Goal: Transaction & Acquisition: Purchase product/service

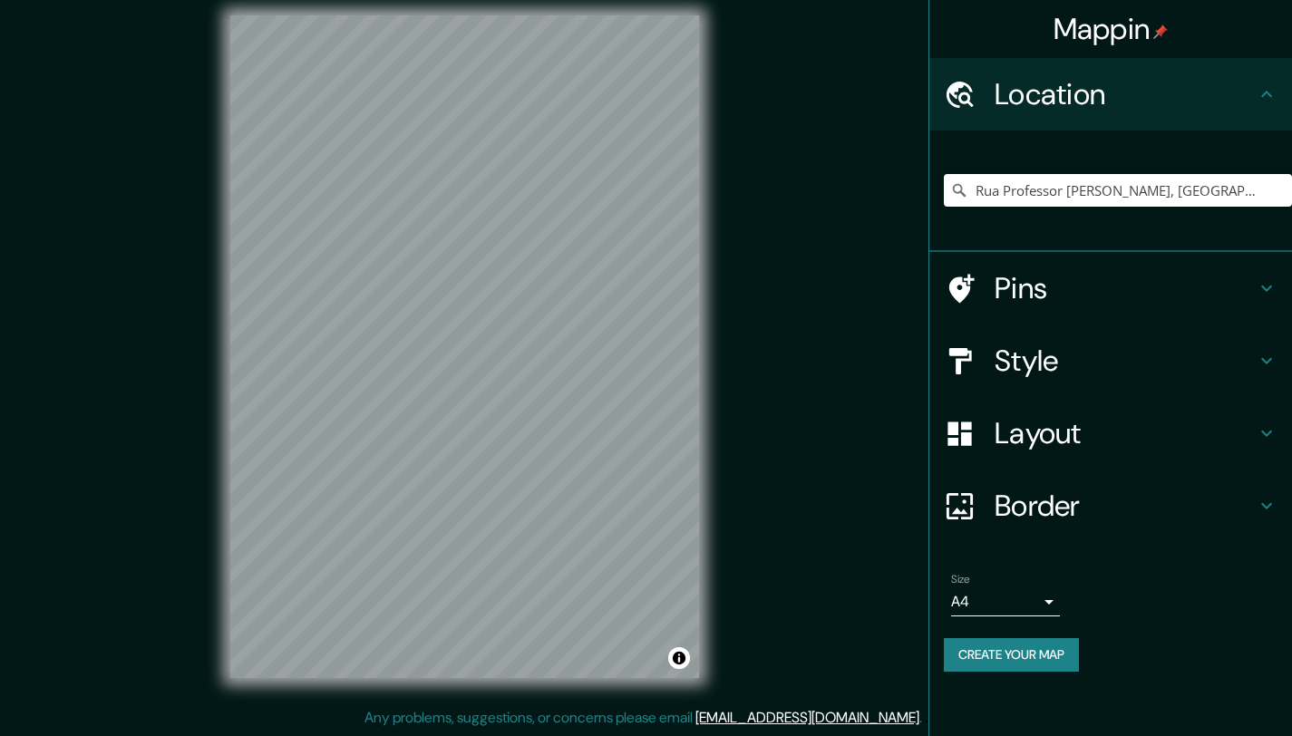
scroll to position [14, 0]
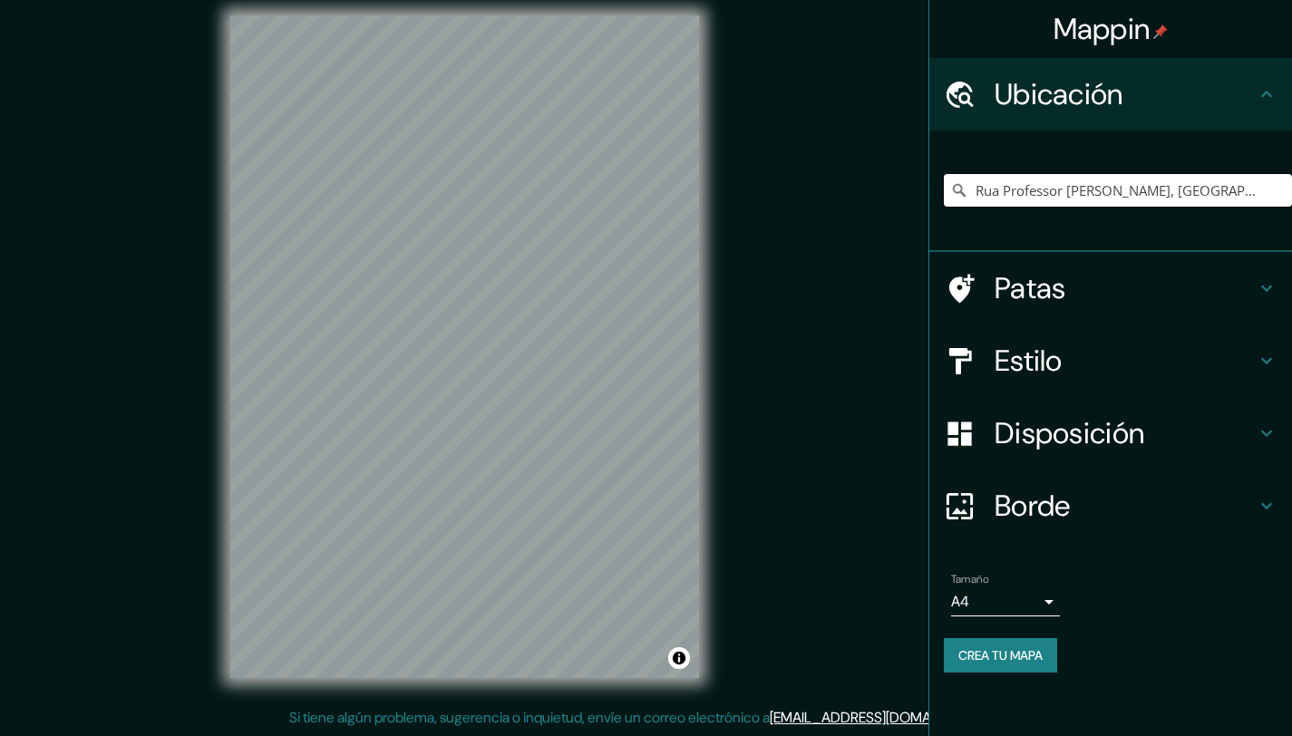
click at [1109, 192] on input "Rua Professor [PERSON_NAME], [GEOGRAPHIC_DATA], [GEOGRAPHIC_DATA] - [GEOGRAPHIC…" at bounding box center [1118, 190] width 348 height 33
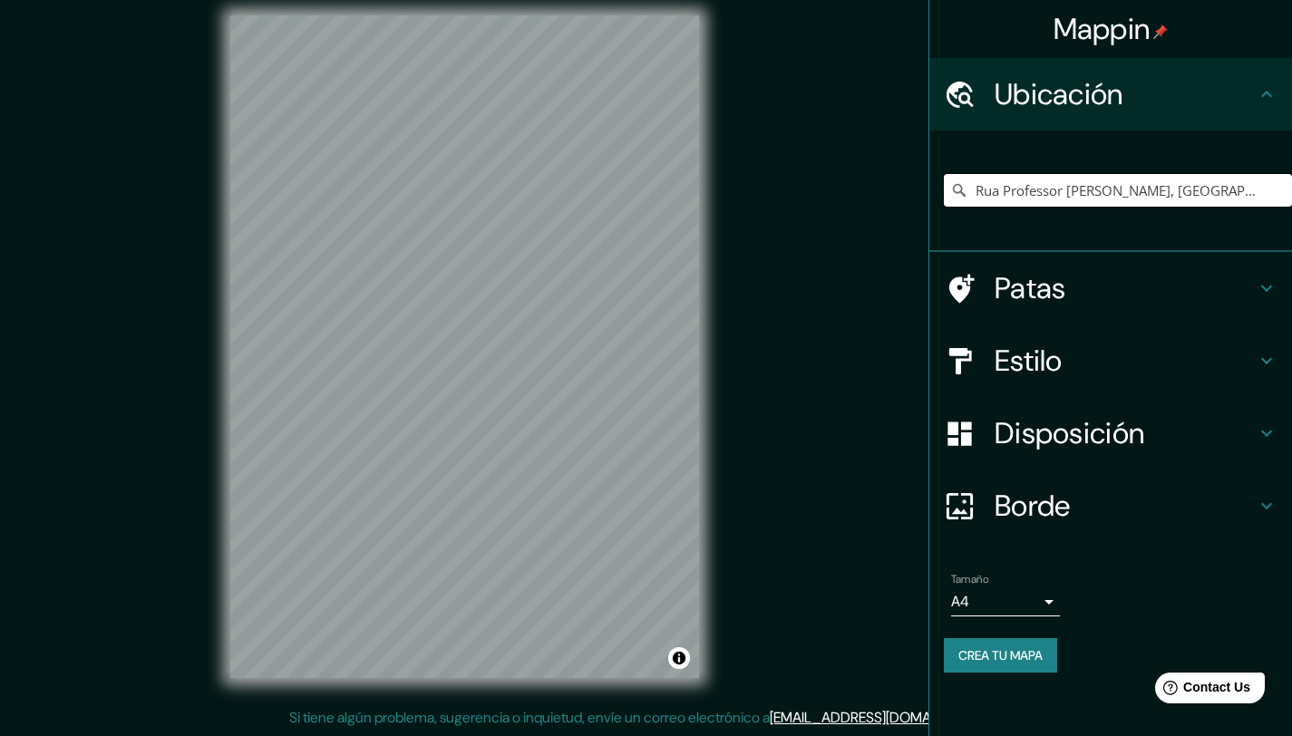
paste input "incesa Isabel, S/N, Vila Belmiro, Santos - SP, 11075-501"
type input "Rua Princesa Isabel, Vila Belmiro, Santos - São Paulo, 11075-501, Brasil"
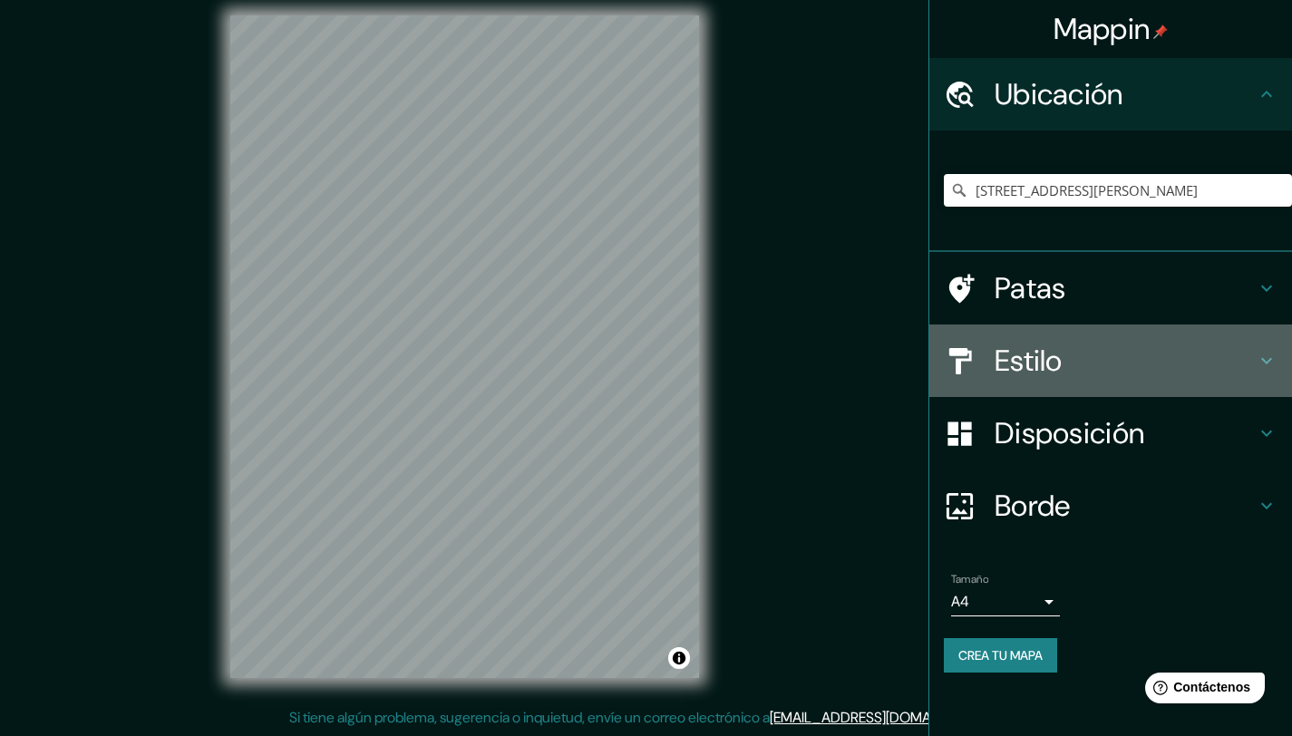
click at [1056, 360] on font "Estilo" at bounding box center [1028, 361] width 68 height 38
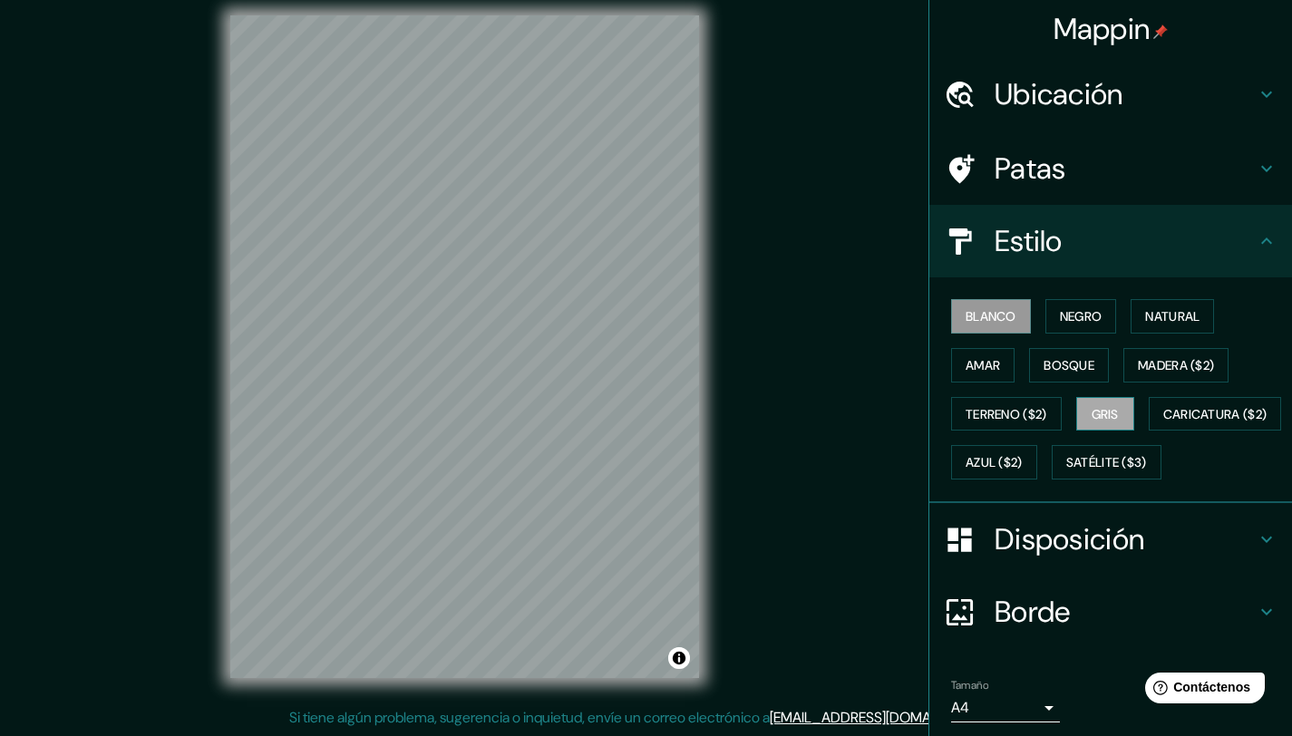
click at [1114, 413] on button "Gris" at bounding box center [1105, 414] width 58 height 34
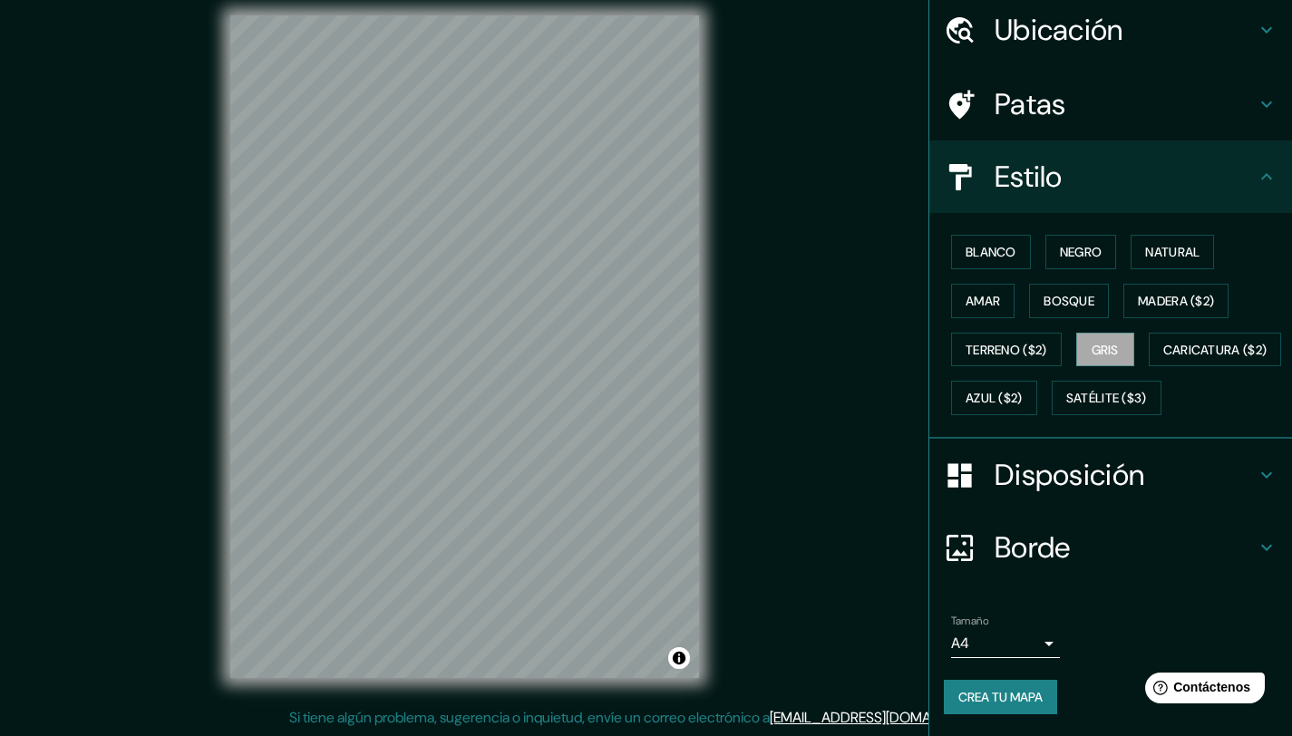
scroll to position [112, 0]
click at [1032, 484] on font "Disposición" at bounding box center [1069, 475] width 150 height 38
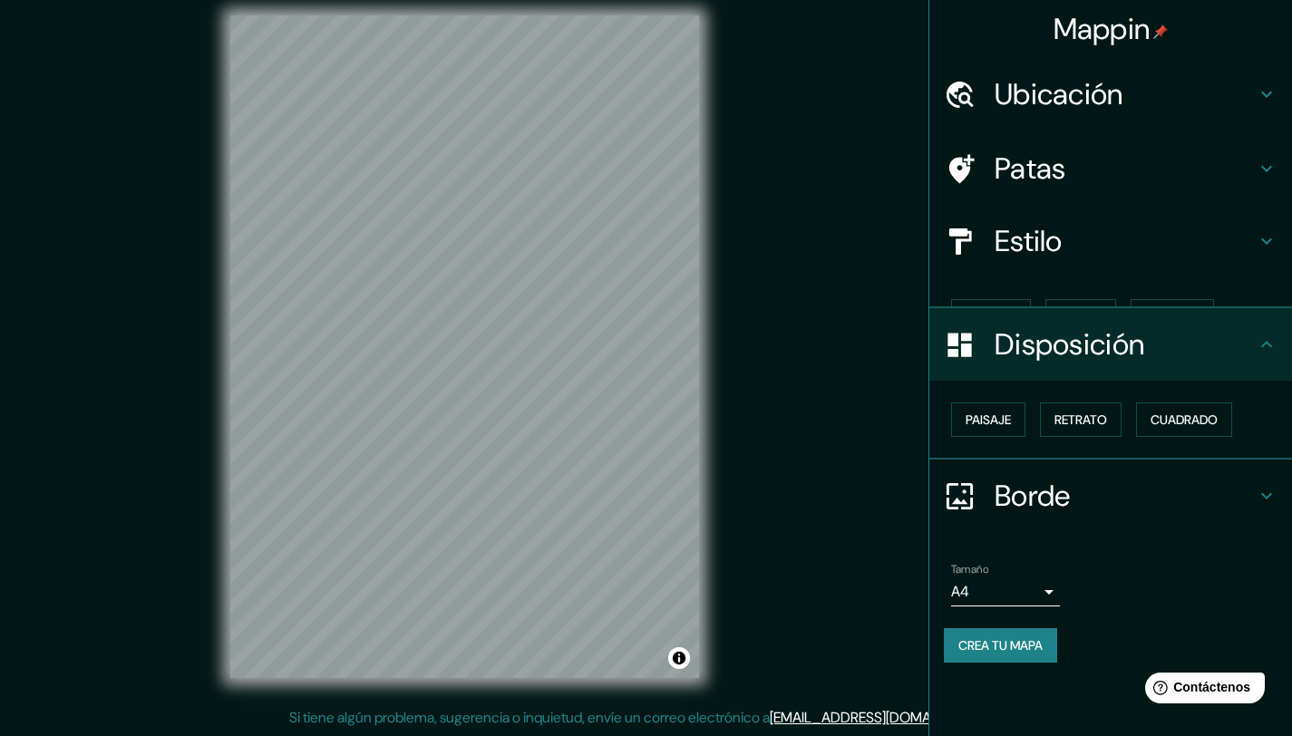
scroll to position [0, 0]
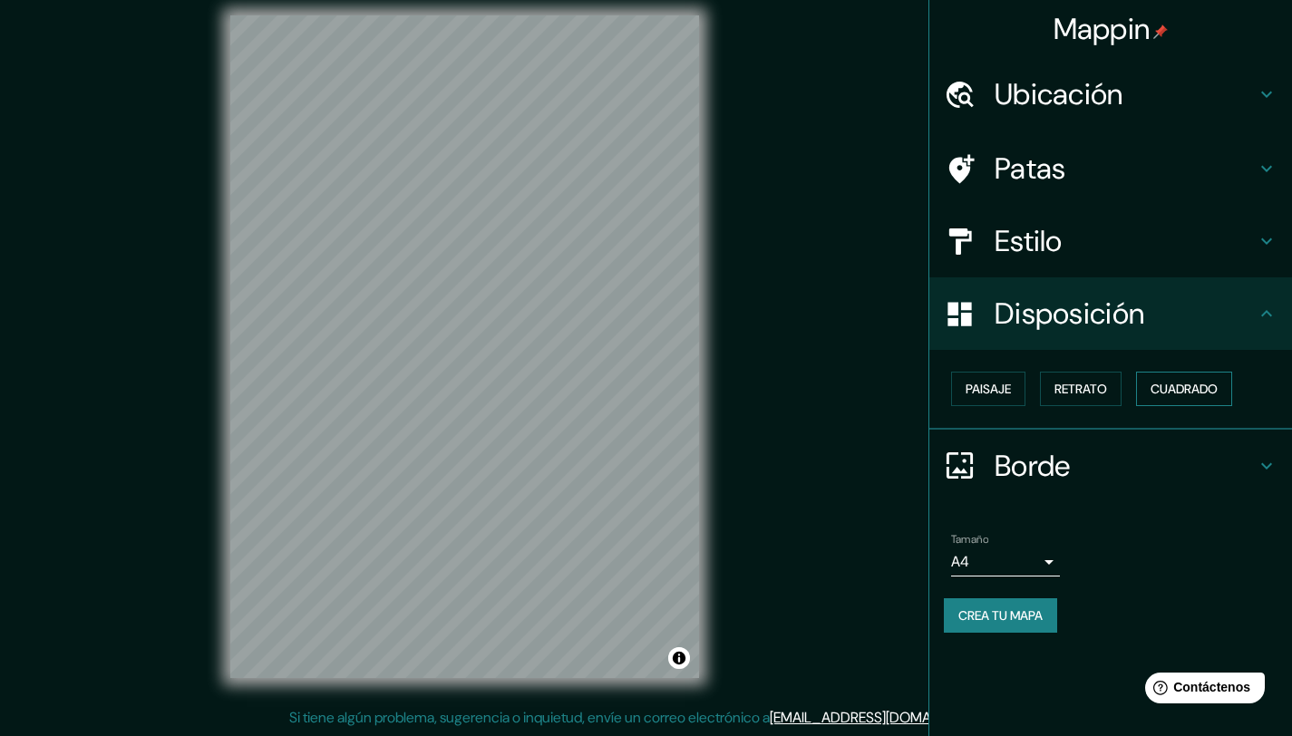
click at [1181, 389] on font "Cuadrado" at bounding box center [1183, 389] width 67 height 16
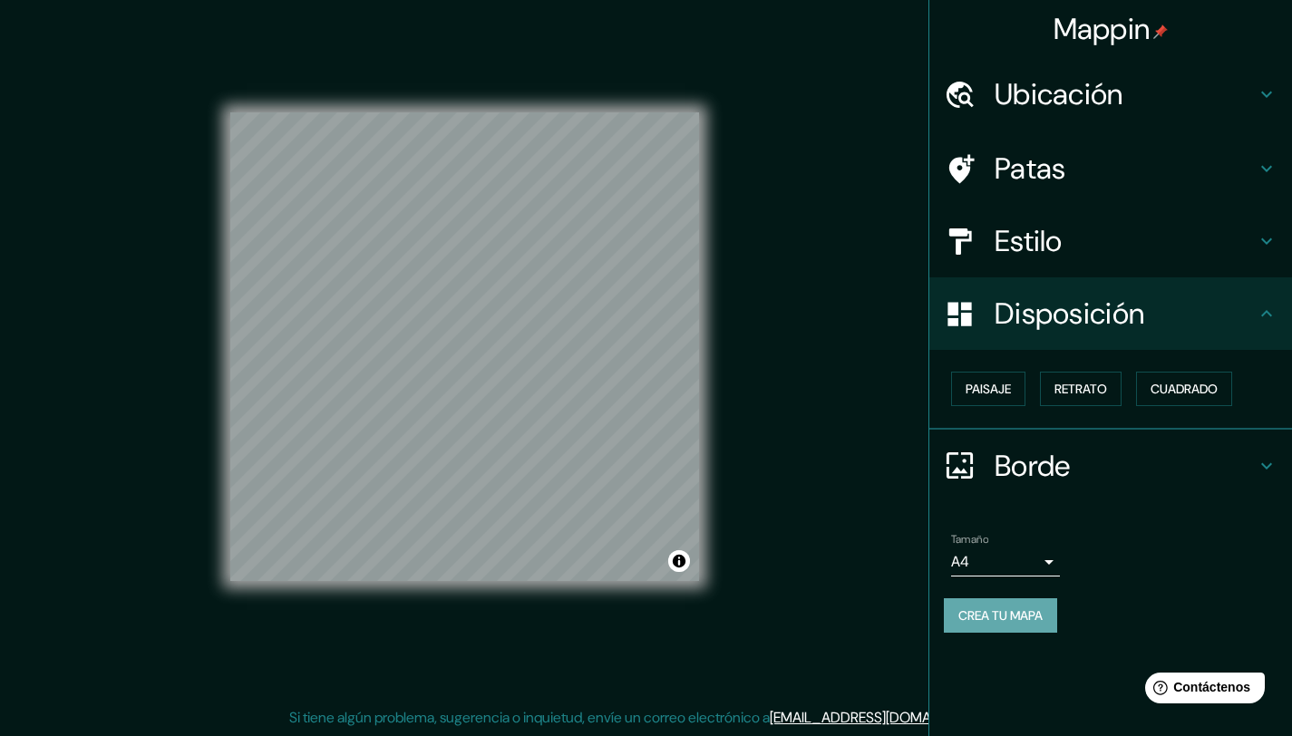
click at [1004, 617] on font "Crea tu mapa" at bounding box center [1000, 615] width 84 height 16
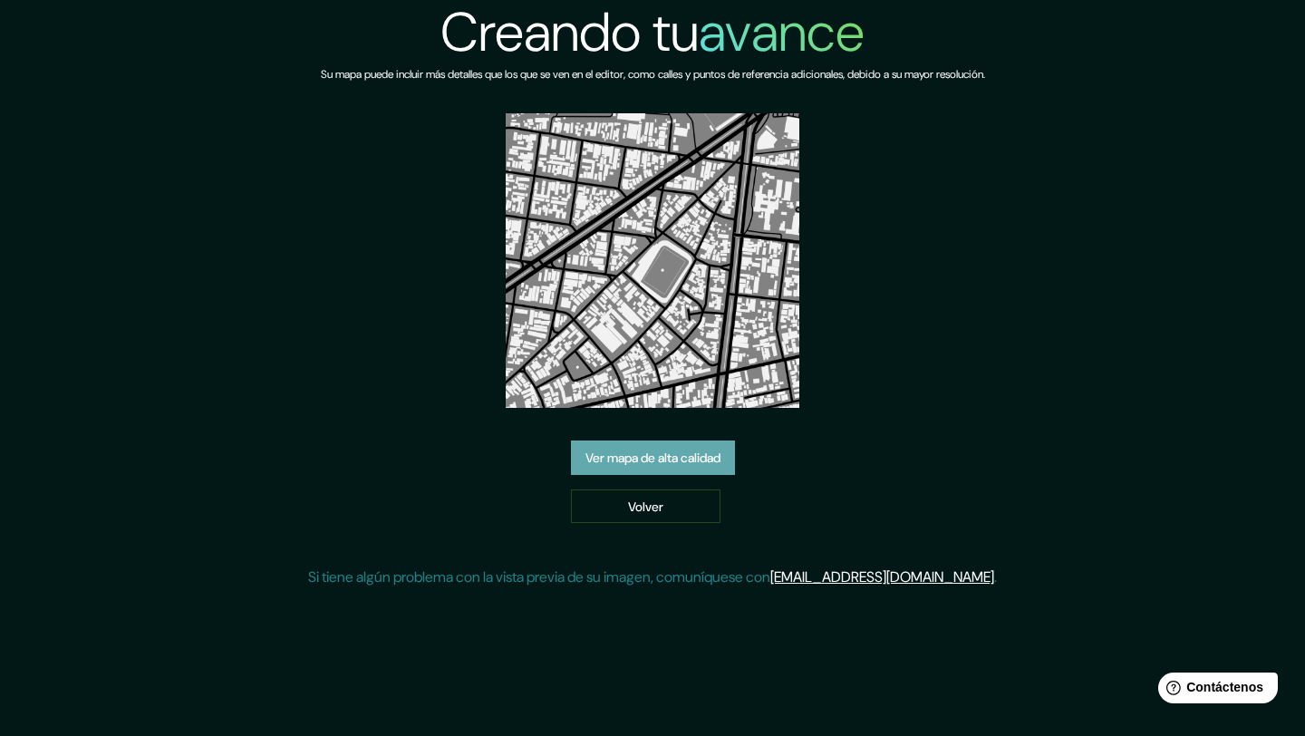
click at [653, 462] on font "Ver mapa de alta calidad" at bounding box center [653, 458] width 135 height 16
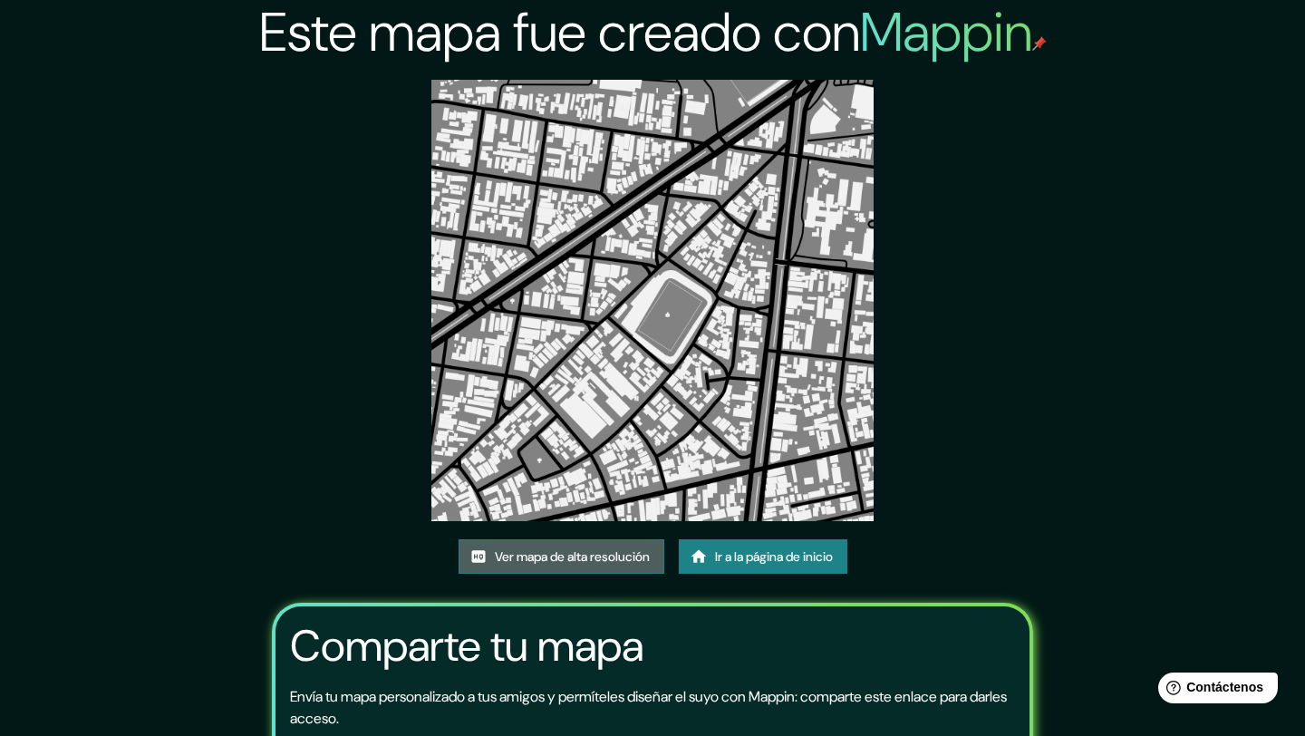
click at [608, 548] on font "Ver mapa de alta resolución" at bounding box center [572, 556] width 155 height 16
click at [589, 548] on font "Ver mapa de alta resolución" at bounding box center [572, 556] width 155 height 16
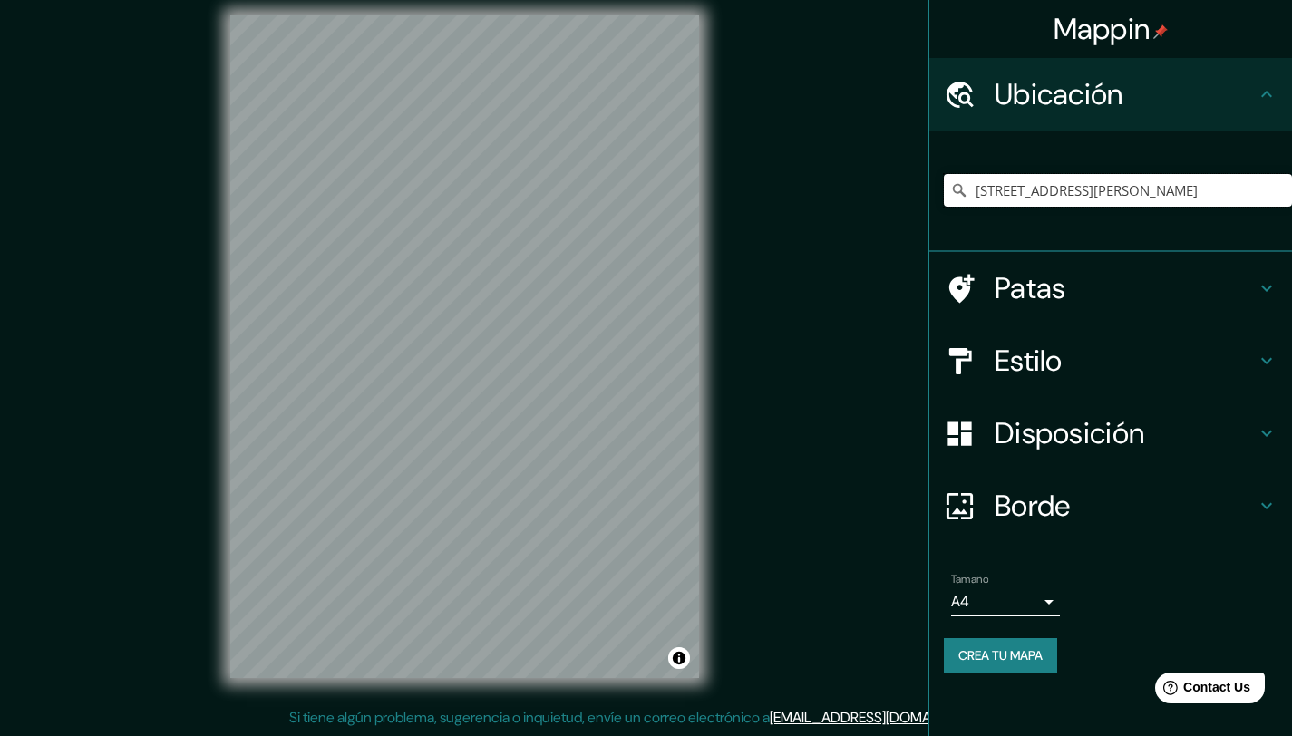
click at [1101, 190] on input "[STREET_ADDRESS][PERSON_NAME]" at bounding box center [1118, 190] width 348 height 33
paste input "Parque Norte, R. Monte de Castro 12, 4700-087 Braga, Portuga"
type input "4700-087, Braga, Braga, Portugal"
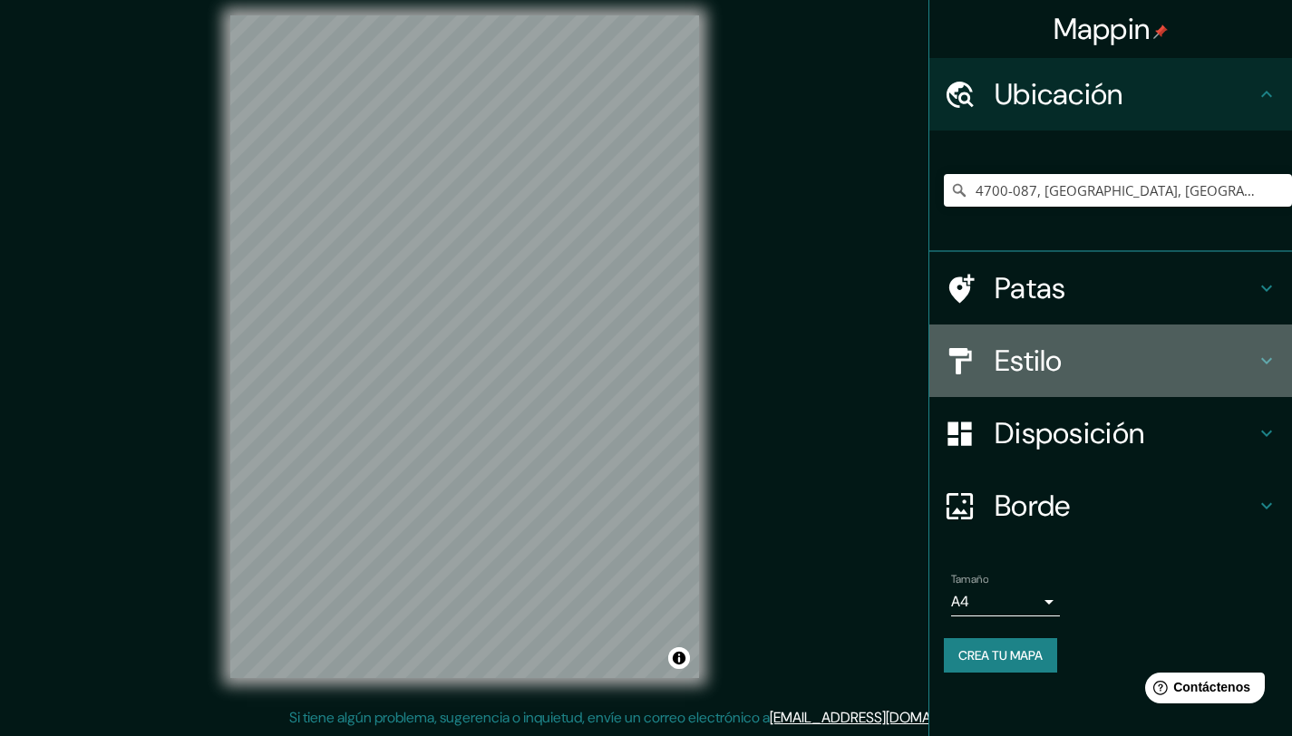
click at [1067, 364] on h4 "Estilo" at bounding box center [1124, 361] width 261 height 36
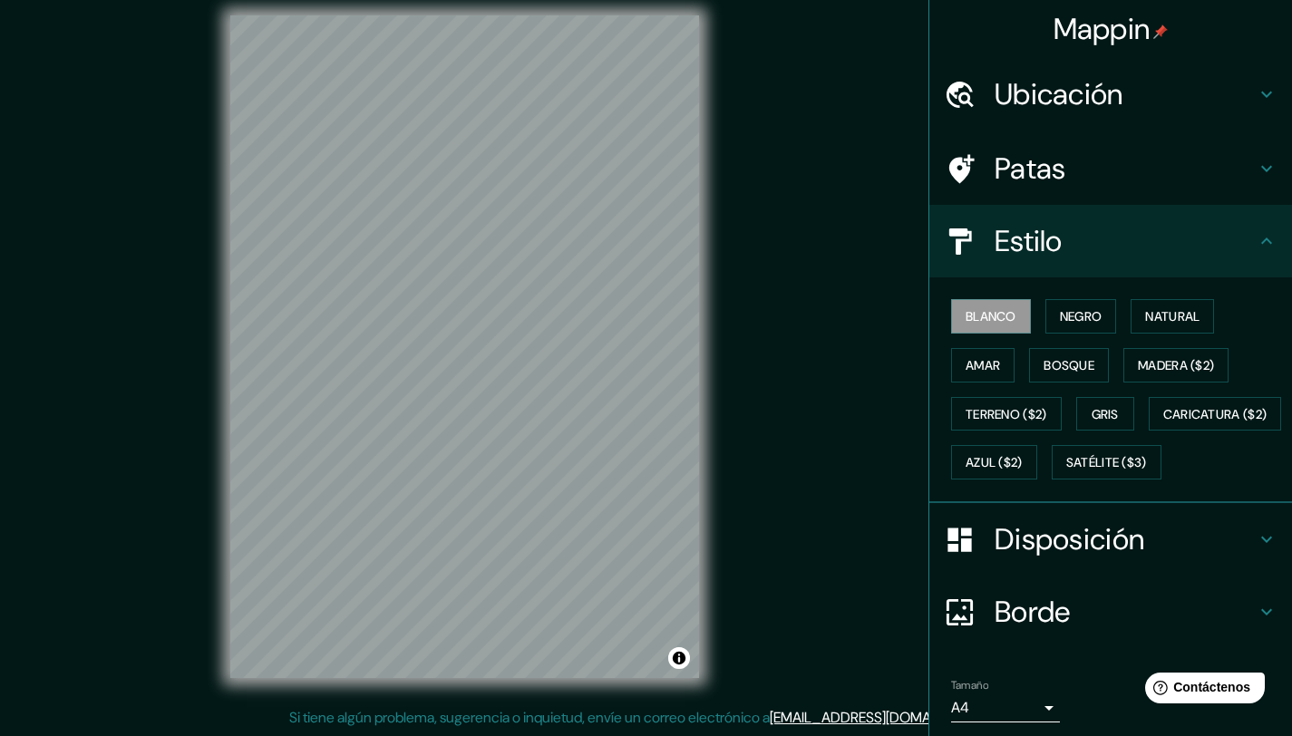
drag, startPoint x: 1003, startPoint y: 501, endPoint x: 901, endPoint y: 476, distance: 104.6
click at [1066, 474] on font "Satélite ($3)" at bounding box center [1106, 463] width 81 height 24
click at [1103, 407] on font "Gris" at bounding box center [1104, 414] width 27 height 16
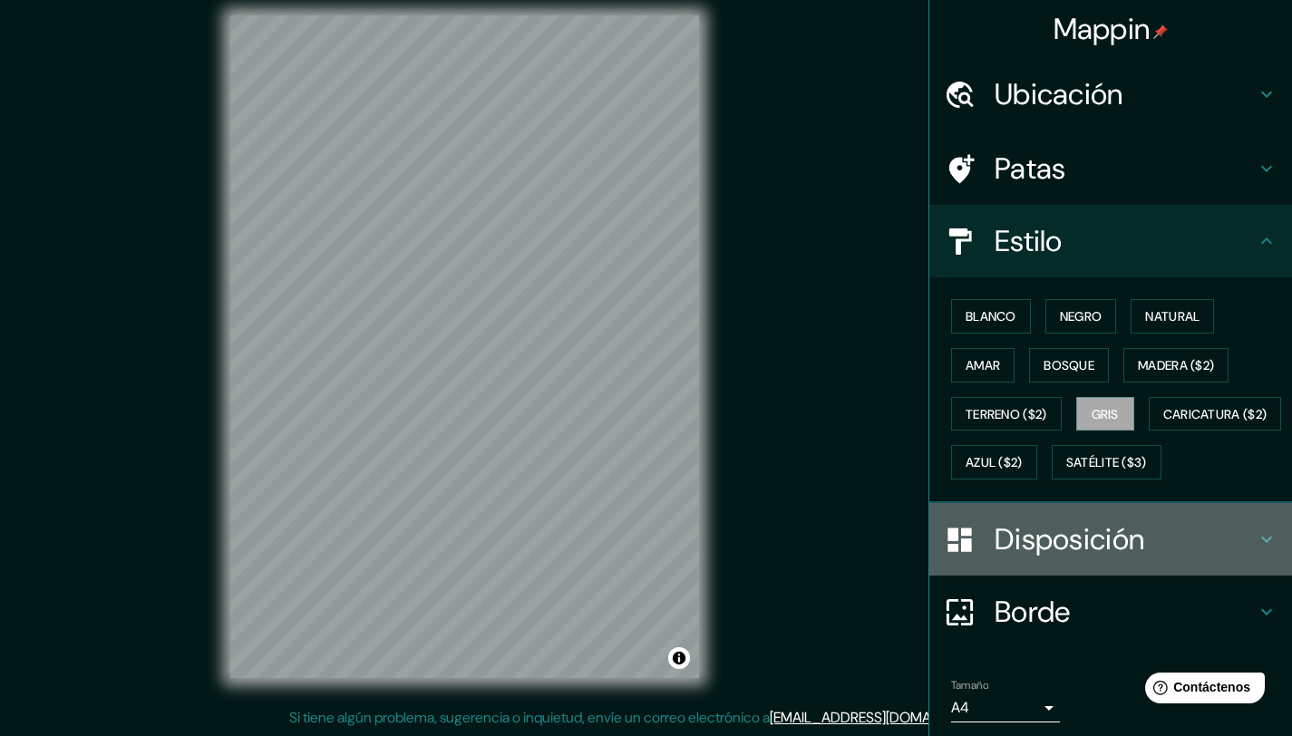
click at [1039, 558] on font "Disposición" at bounding box center [1069, 539] width 150 height 38
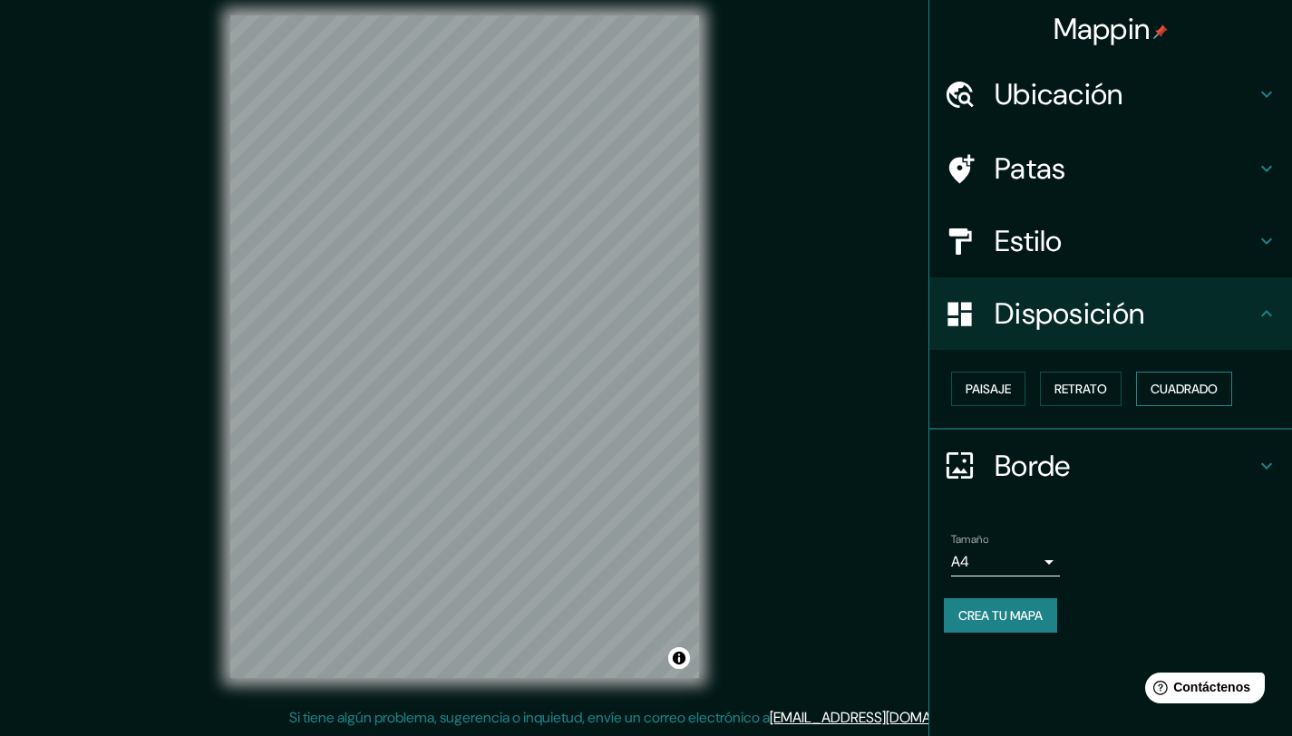
click at [1168, 398] on font "Cuadrado" at bounding box center [1183, 389] width 67 height 24
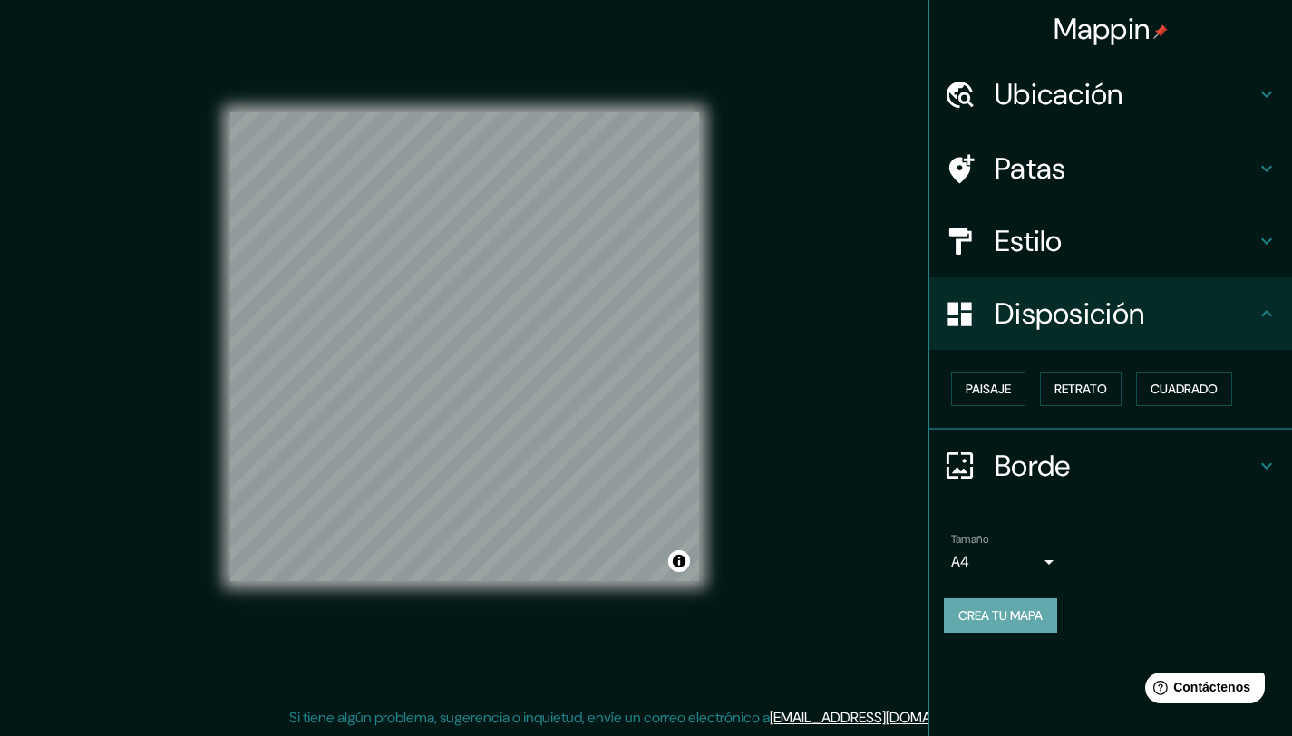
click at [1022, 612] on font "Crea tu mapa" at bounding box center [1000, 615] width 84 height 16
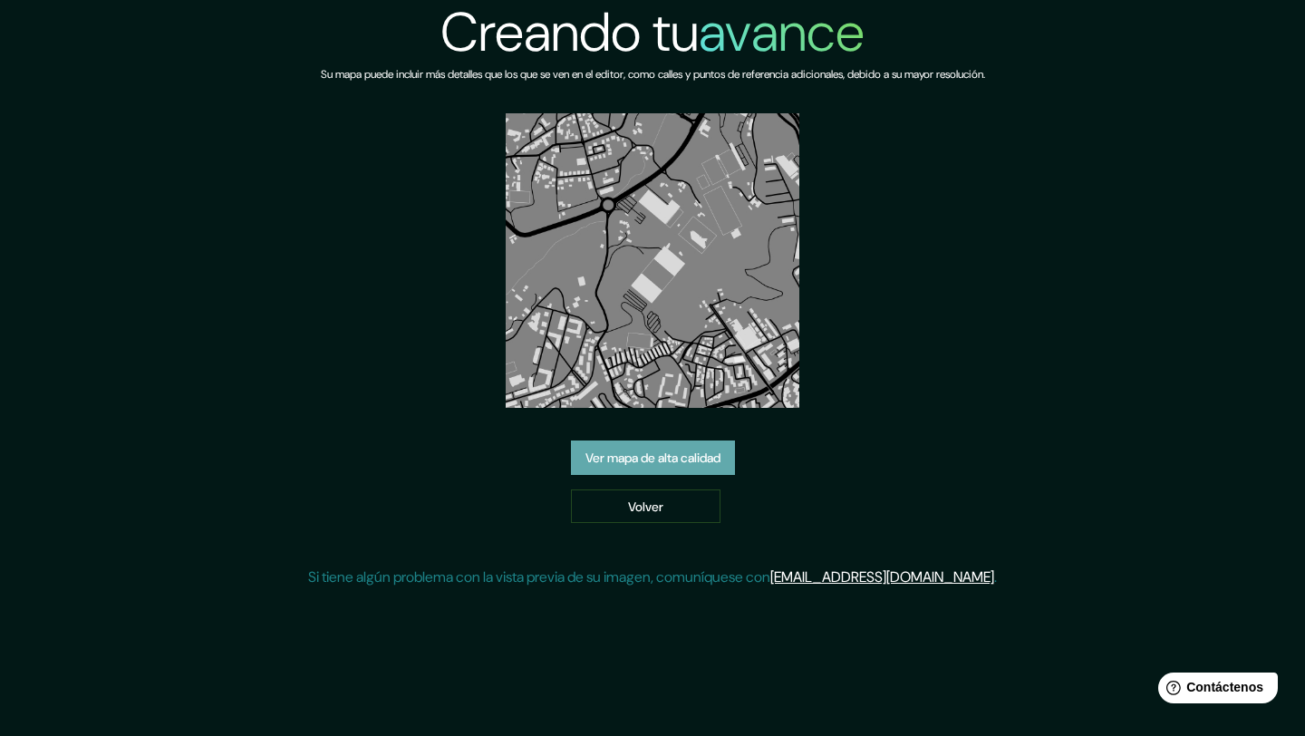
click at [643, 457] on font "Ver mapa de alta calidad" at bounding box center [653, 458] width 135 height 16
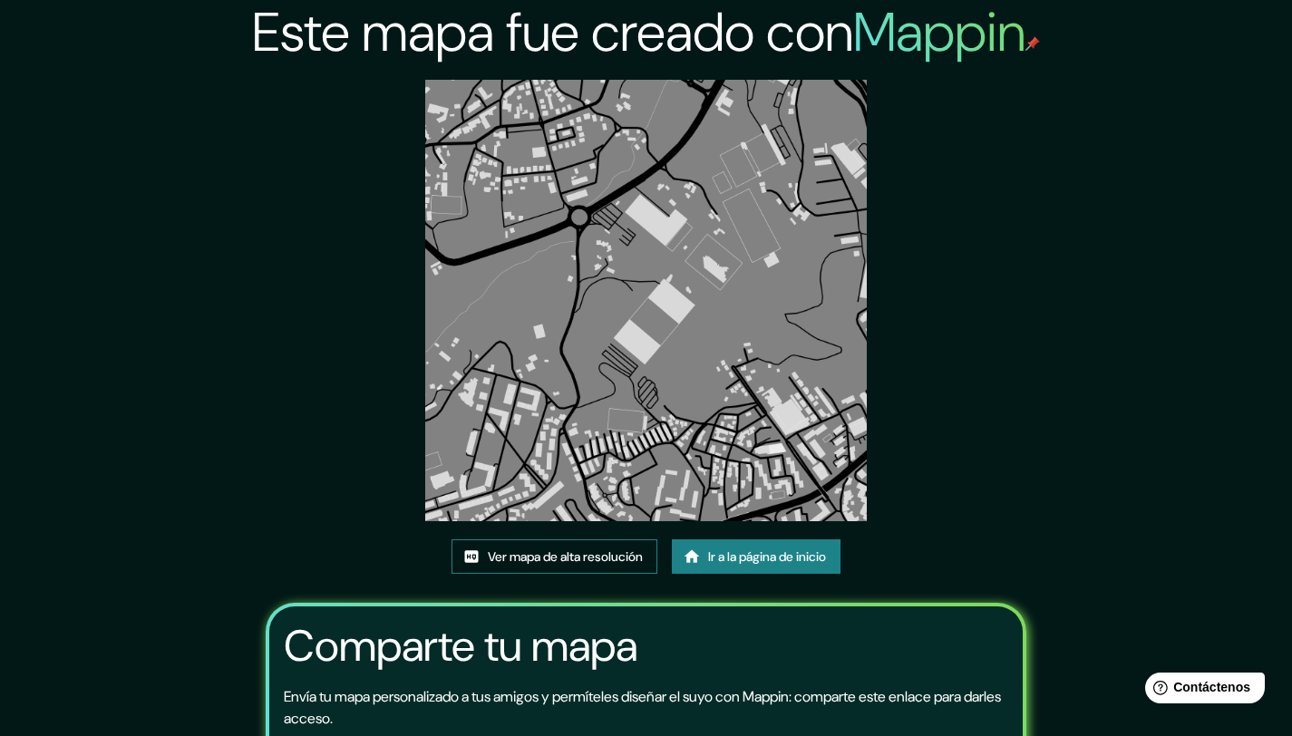
click at [601, 555] on font "Ver mapa de alta resolución" at bounding box center [565, 556] width 155 height 16
